Goal: Task Accomplishment & Management: Manage account settings

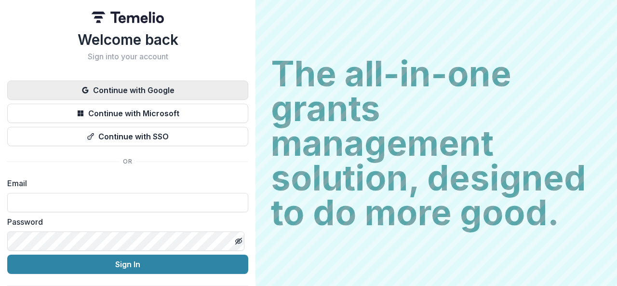
click at [136, 82] on button "Continue with Google" at bounding box center [127, 89] width 241 height 19
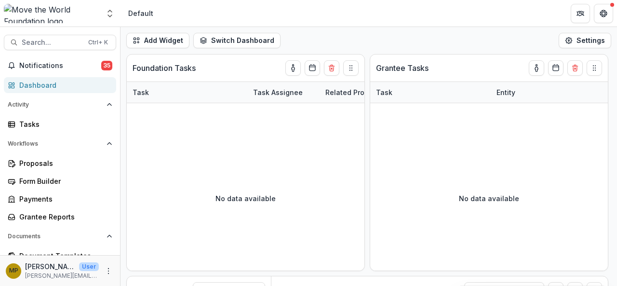
click at [37, 89] on div "Dashboard" at bounding box center [63, 85] width 89 height 10
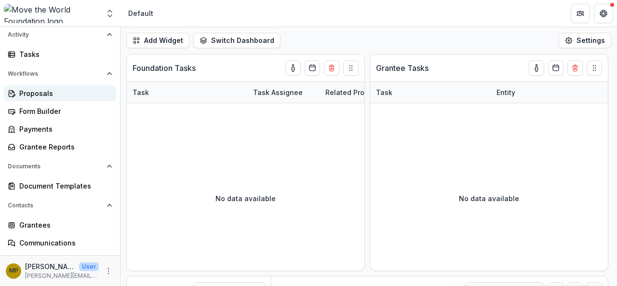
scroll to position [121, 0]
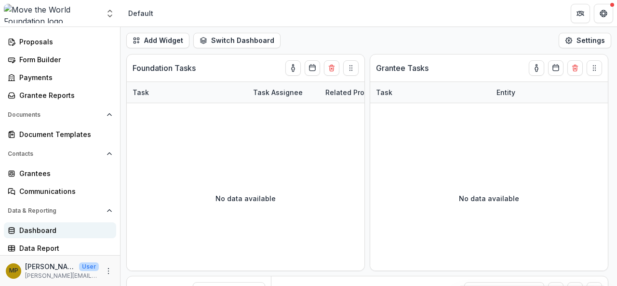
click at [44, 226] on div "Dashboard" at bounding box center [63, 230] width 89 height 10
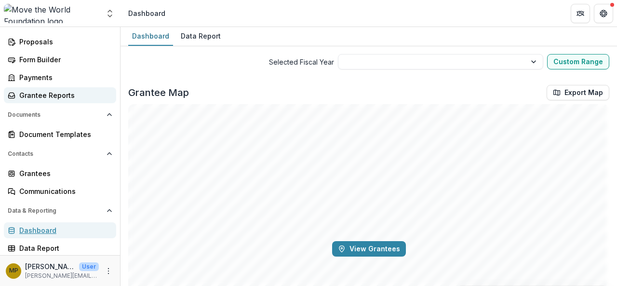
scroll to position [56, 0]
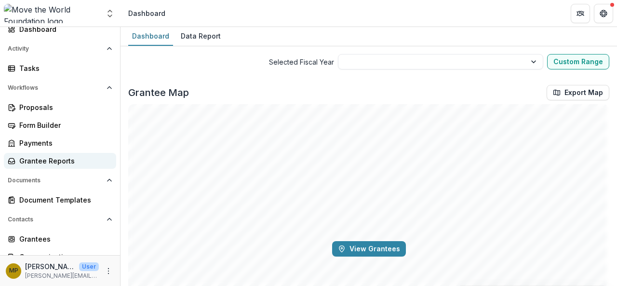
click at [40, 95] on div "Workflows Proposals Form Builder Payments Grantee Reports" at bounding box center [60, 124] width 120 height 89
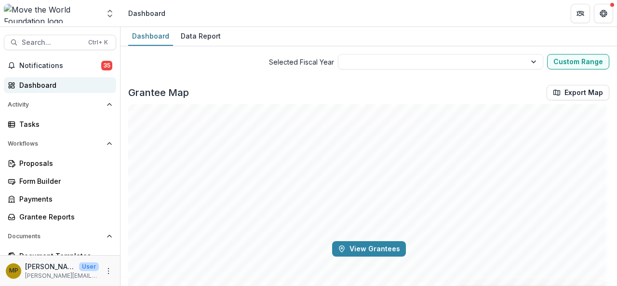
click at [40, 86] on div "Dashboard" at bounding box center [63, 85] width 89 height 10
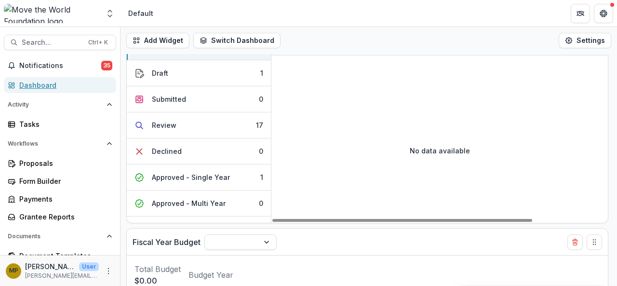
scroll to position [202, 0]
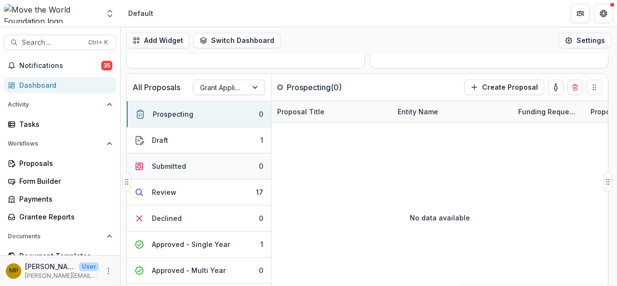
click at [192, 165] on button "Submitted 0" at bounding box center [199, 166] width 144 height 26
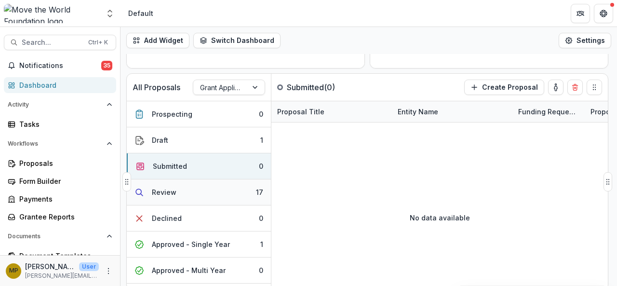
click at [183, 193] on button "Review 17" at bounding box center [199, 192] width 144 height 26
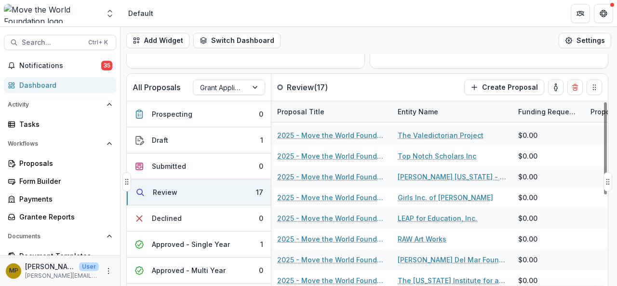
scroll to position [184, 0]
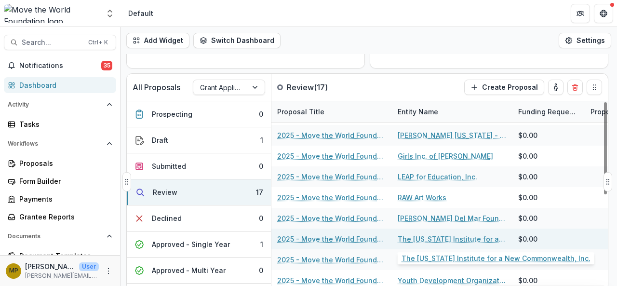
click at [431, 239] on link "The [US_STATE] Institute for a New Commonwealth, Inc." at bounding box center [452, 239] width 109 height 10
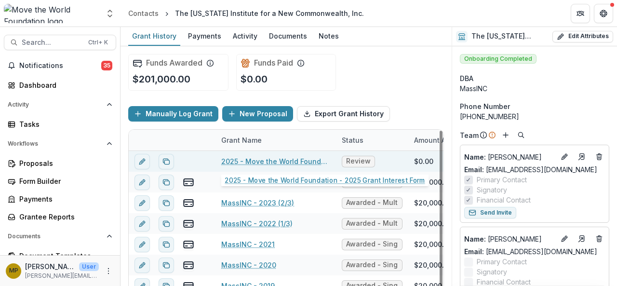
click at [267, 160] on link "2025 - Move the World Foundation - 2025 Grant Interest Form" at bounding box center [275, 161] width 109 height 10
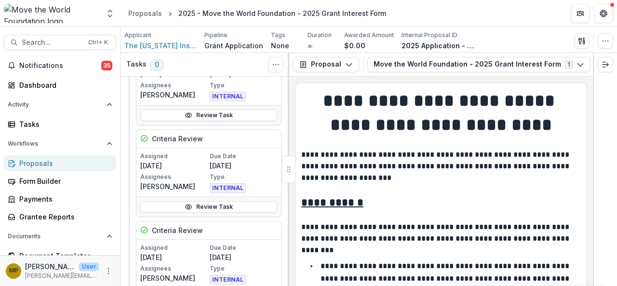
scroll to position [112, 0]
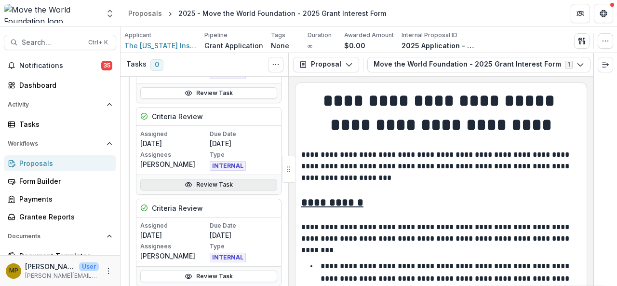
click at [215, 184] on link "Review Task" at bounding box center [208, 185] width 137 height 12
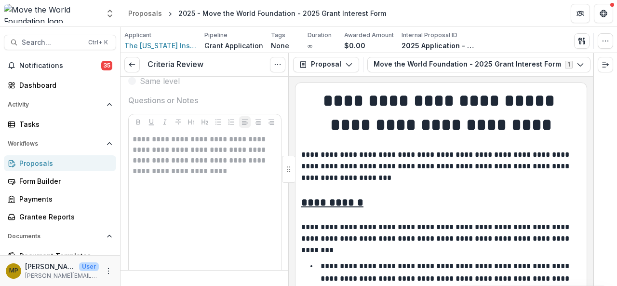
scroll to position [547, 0]
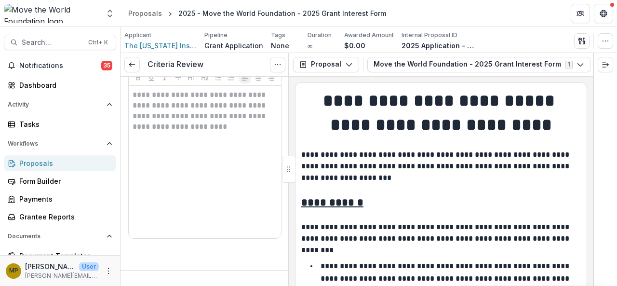
click at [36, 162] on div "Proposals" at bounding box center [63, 163] width 89 height 10
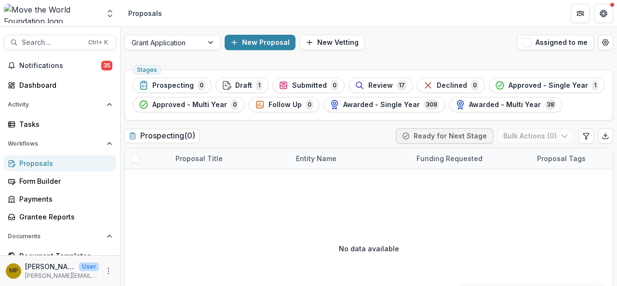
click at [42, 165] on div "Proposals" at bounding box center [63, 163] width 89 height 10
click at [376, 80] on div "Review 17" at bounding box center [381, 85] width 52 height 11
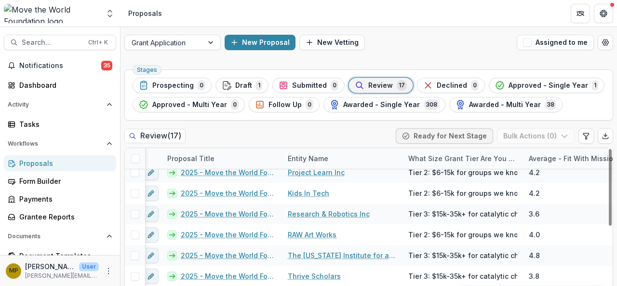
scroll to position [0, 8]
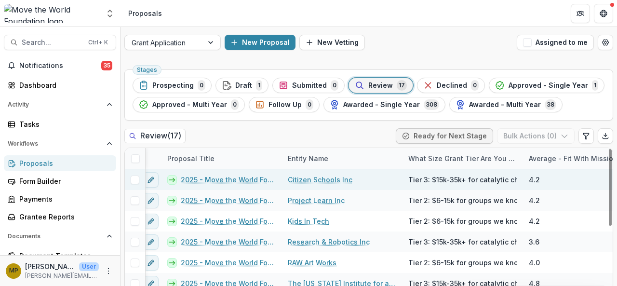
click at [225, 175] on link "2025 - Move the World Foundation - 2025 Grant Interest Form" at bounding box center [228, 179] width 95 height 10
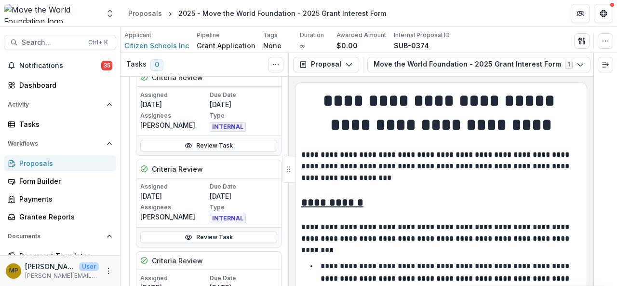
scroll to position [103, 0]
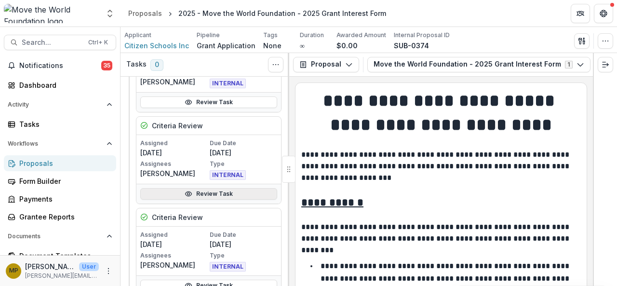
click at [215, 191] on link "Review Task" at bounding box center [208, 194] width 137 height 12
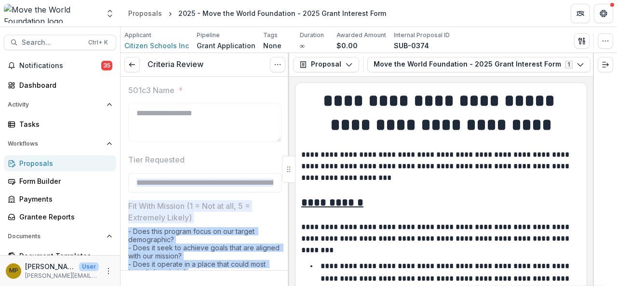
click at [225, 179] on div "**********" at bounding box center [204, 169] width 169 height 233
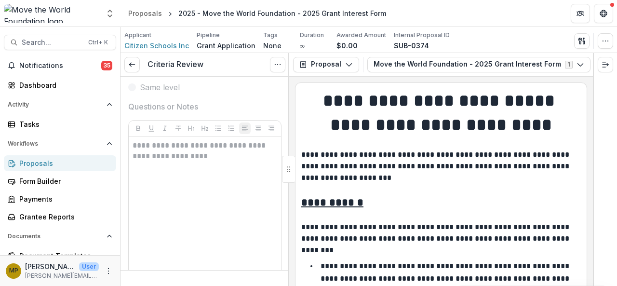
scroll to position [496, 0]
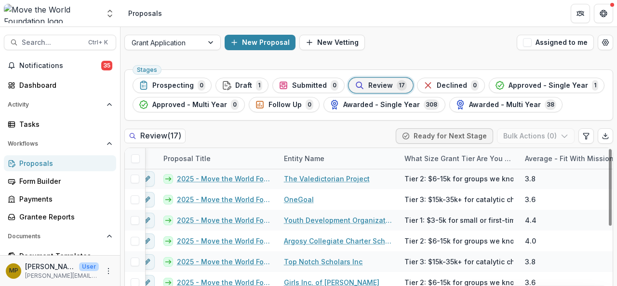
scroll to position [200, 12]
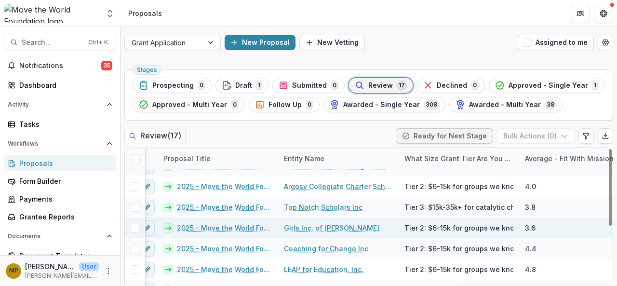
click at [295, 226] on link "Girls Inc. of [PERSON_NAME]" at bounding box center [331, 228] width 95 height 10
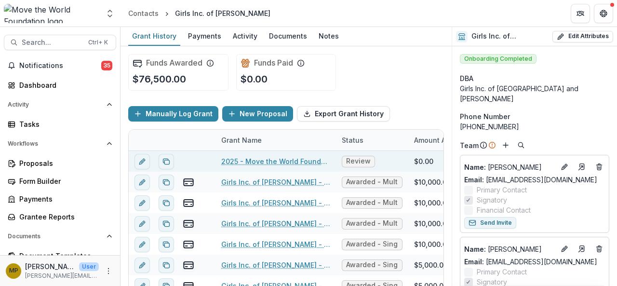
click at [243, 162] on link "2025 - Move the World Foundation - 2025 Grant Interest Form" at bounding box center [275, 161] width 109 height 10
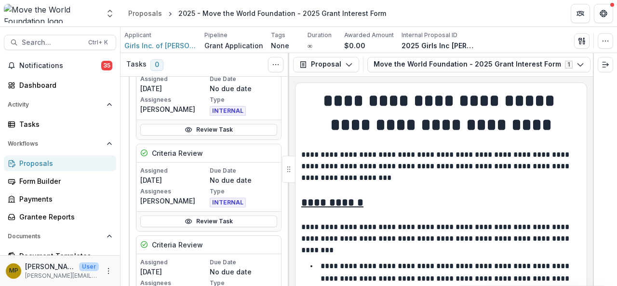
scroll to position [77, 0]
click at [195, 216] on link "Review Task" at bounding box center [208, 220] width 137 height 12
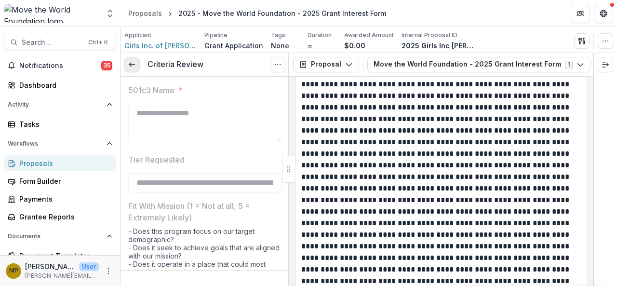
click at [135, 67] on icon at bounding box center [132, 65] width 8 height 8
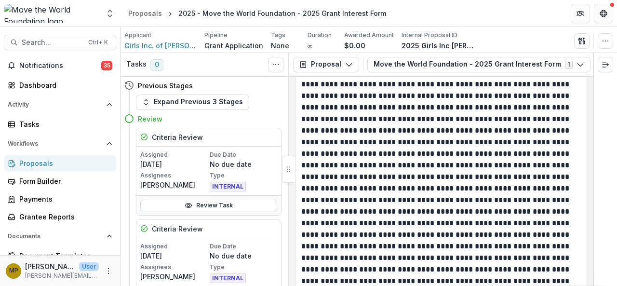
click at [44, 161] on div "Proposals" at bounding box center [63, 163] width 89 height 10
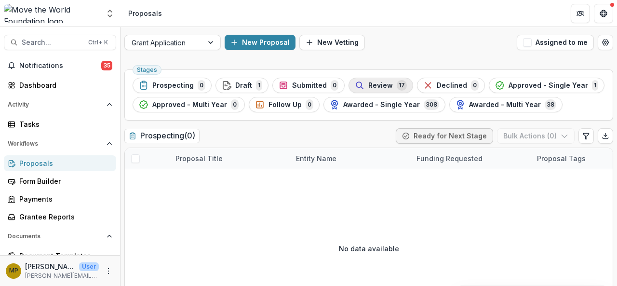
click at [387, 83] on div "Review 17" at bounding box center [381, 85] width 52 height 11
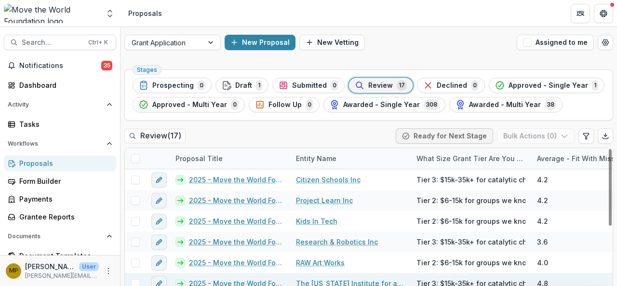
scroll to position [14, 0]
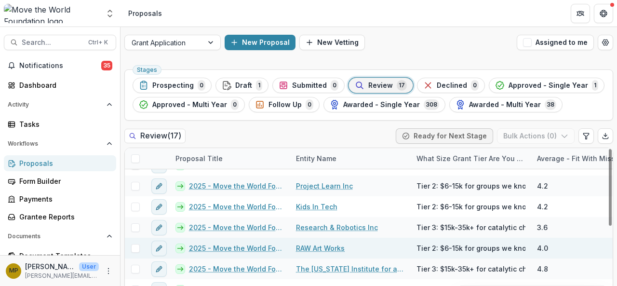
click at [315, 248] on link "RAW Art Works" at bounding box center [320, 248] width 49 height 10
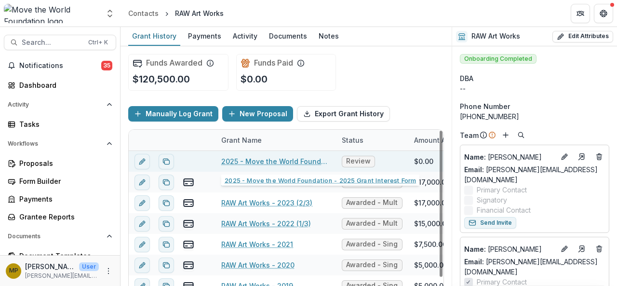
click at [274, 159] on link "2025 - Move the World Foundation - 2025 Grant Interest Form" at bounding box center [275, 161] width 109 height 10
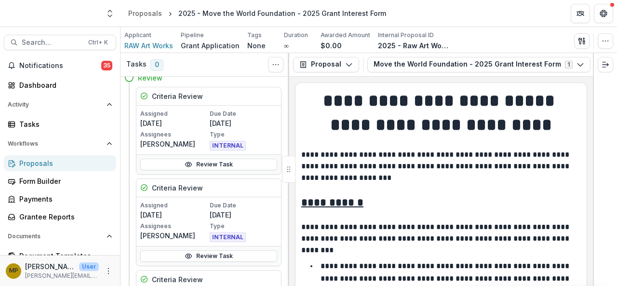
scroll to position [62, 0]
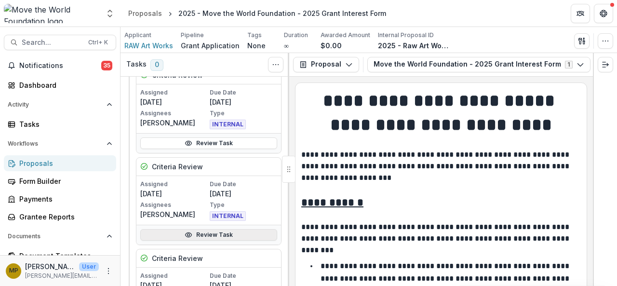
click at [217, 232] on link "Review Task" at bounding box center [208, 235] width 137 height 12
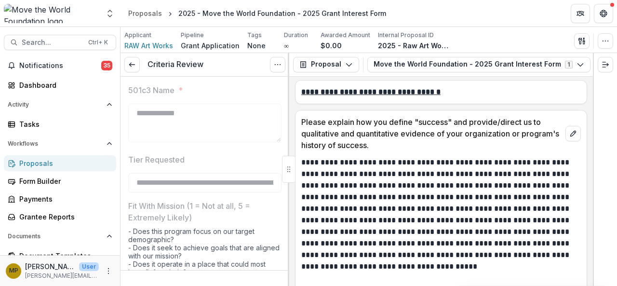
scroll to position [2281, 0]
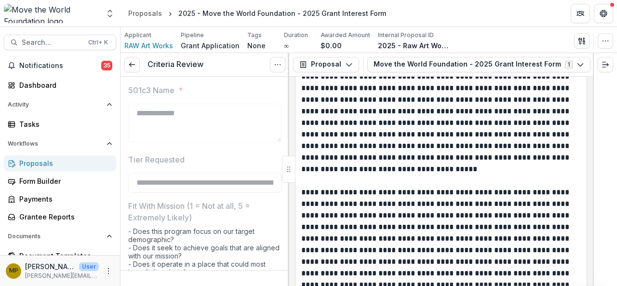
click at [35, 161] on div "Proposals" at bounding box center [63, 163] width 89 height 10
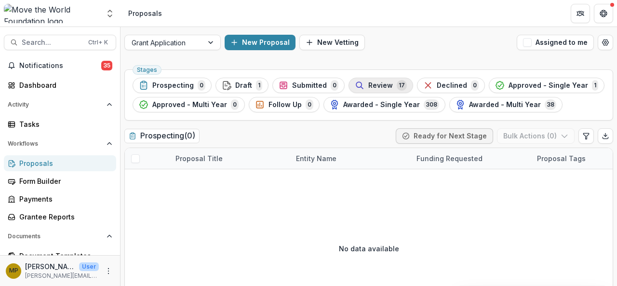
click at [372, 84] on span "Review" at bounding box center [380, 85] width 25 height 8
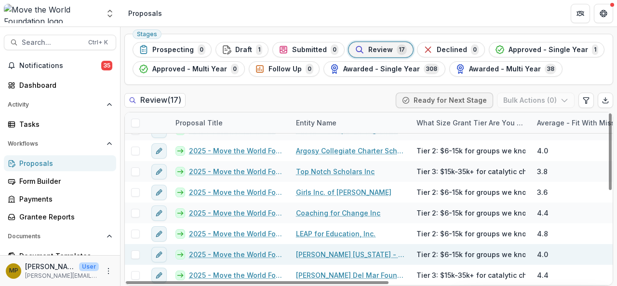
scroll to position [38, 0]
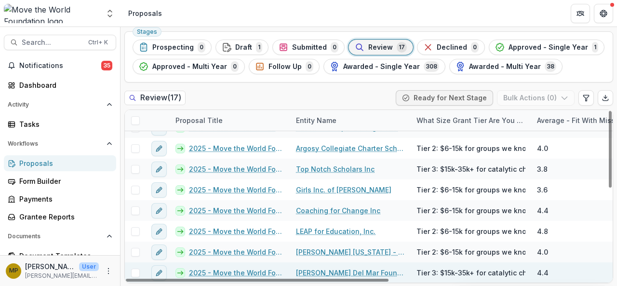
click at [339, 271] on link "[PERSON_NAME] Del Mar Foundation Inc" at bounding box center [350, 272] width 109 height 10
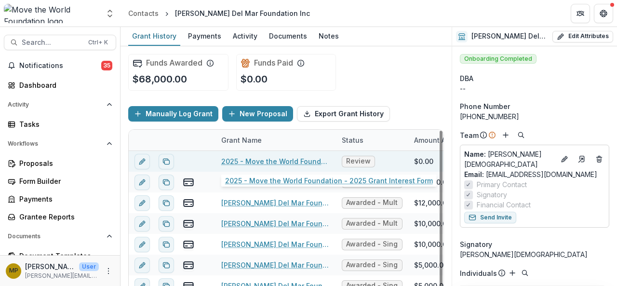
click at [260, 161] on link "2025 - Move the World Foundation - 2025 Grant Interest Form" at bounding box center [275, 161] width 109 height 10
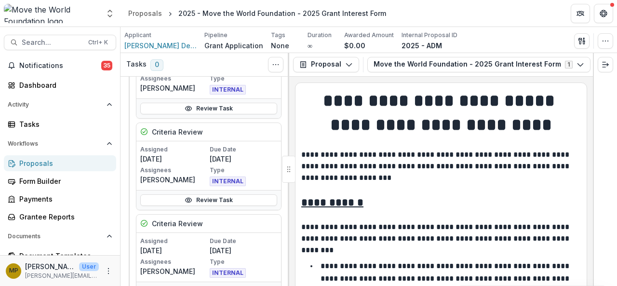
scroll to position [97, 0]
click at [198, 197] on link "Review Task" at bounding box center [208, 200] width 137 height 12
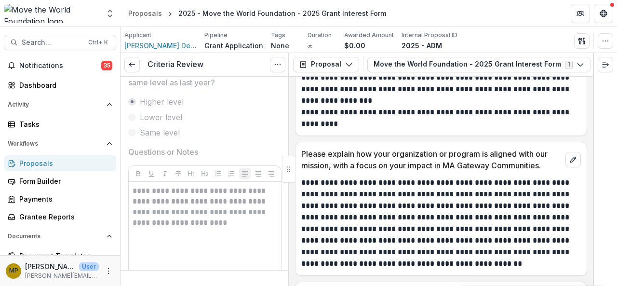
scroll to position [1336, 0]
